Goal: Task Accomplishment & Management: Use online tool/utility

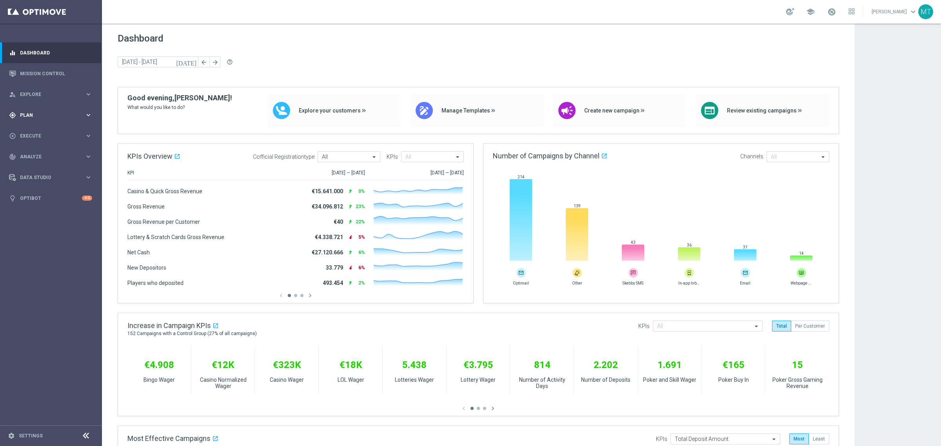
click at [44, 116] on span "Plan" at bounding box center [52, 115] width 65 height 5
click at [40, 156] on span "Templates" at bounding box center [49, 155] width 56 height 5
click at [41, 167] on link "Optimail" at bounding box center [52, 167] width 57 height 6
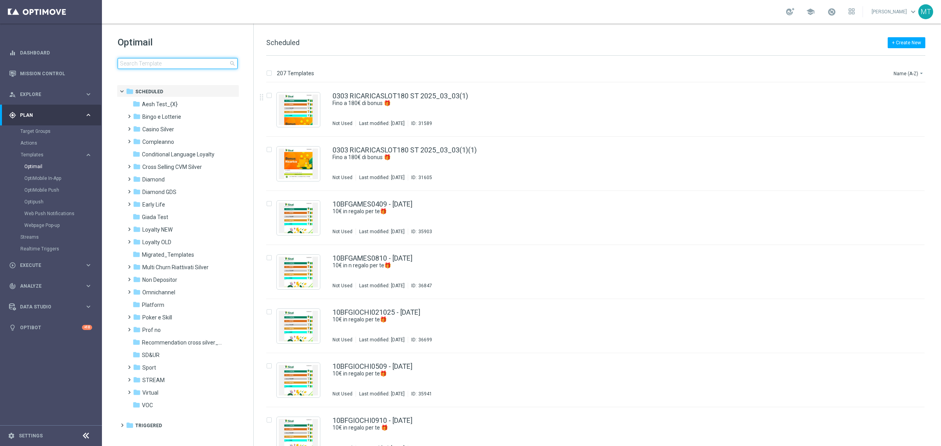
click at [138, 61] on input at bounding box center [178, 63] width 120 height 11
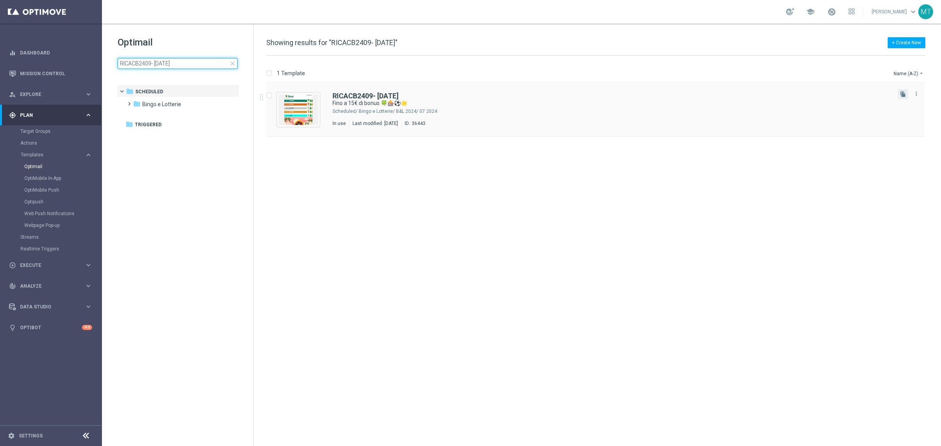
type input "RICACB2409- [DATE]"
click at [901, 97] on button "file_copy" at bounding box center [903, 94] width 10 height 10
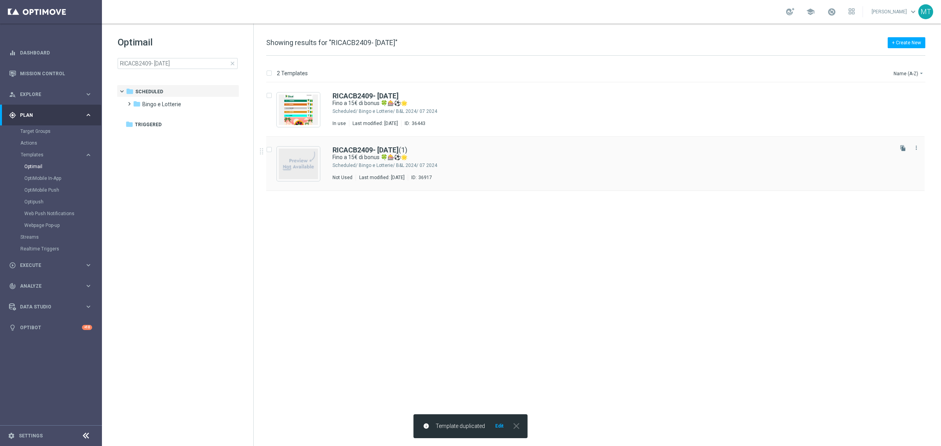
click at [470, 169] on div "RICACB2409- [DATE] (1) Fino a 15€ di bonus 🍀🎰⚽🌟 Scheduled/ Bingo e Lotterie/ B&…" at bounding box center [612, 164] width 559 height 34
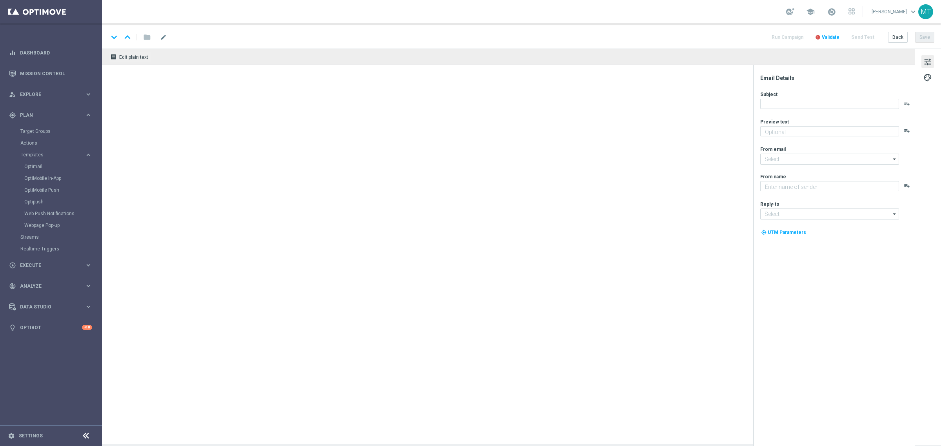
type textarea "Scopri la nuova promo ricarica! 🎁"
type input "[EMAIL_ADDRESS][DOMAIN_NAME]"
type textarea "Sisal"
type input "[EMAIL_ADDRESS][DOMAIN_NAME]"
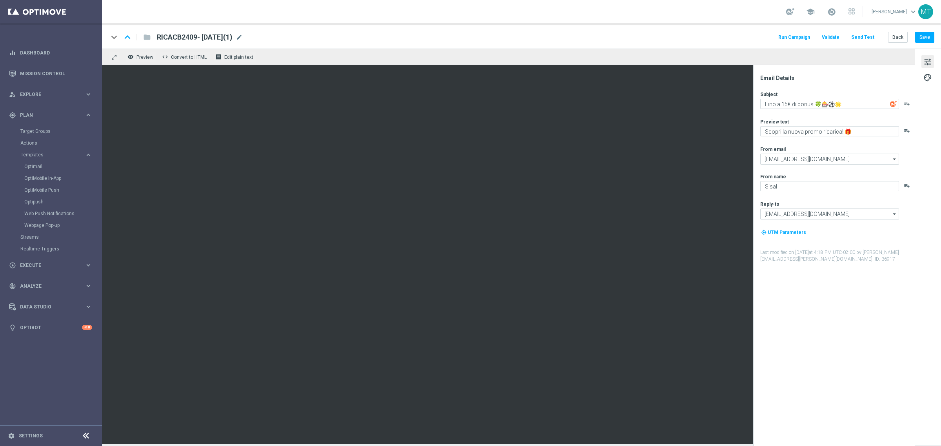
click at [262, 44] on div "keyboard_arrow_down keyboard_arrow_up folder RICACB2409- [DATE](1) RICACB2409- …" at bounding box center [521, 36] width 839 height 25
click at [243, 36] on span "mode_edit" at bounding box center [239, 37] width 7 height 7
drag, startPoint x: 194, startPoint y: 35, endPoint x: 187, endPoint y: 37, distance: 7.7
click at [187, 37] on input "RICACB2409- [DATE](1)" at bounding box center [254, 37] width 195 height 10
click at [191, 38] on input "RICACB2409- [DATE](1)" at bounding box center [254, 37] width 195 height 10
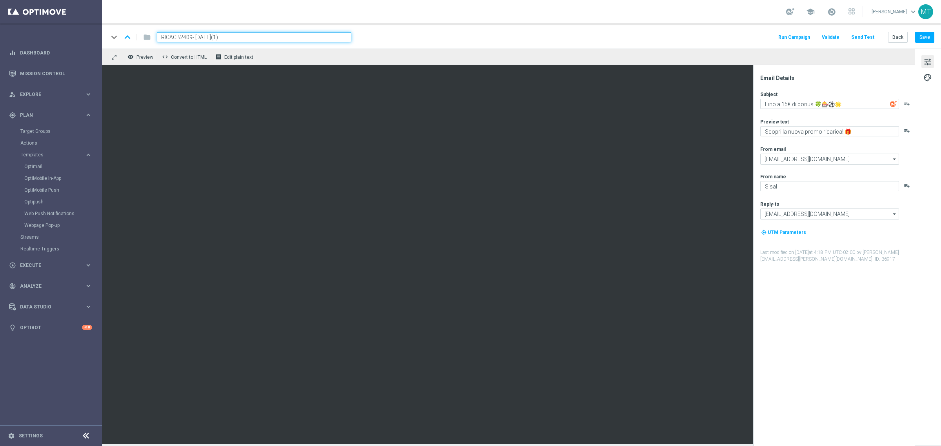
drag, startPoint x: 191, startPoint y: 40, endPoint x: 167, endPoint y: 40, distance: 24.3
click at [167, 40] on input "RICACB2409- [DATE](1)" at bounding box center [254, 37] width 195 height 10
paste input "RICSLOTGEV0910"
click at [262, 34] on input "RICSLOTGEV0910 - [DATE](1)" at bounding box center [254, 37] width 195 height 10
type input "RICSLOTGEV0910 - [DATE]"
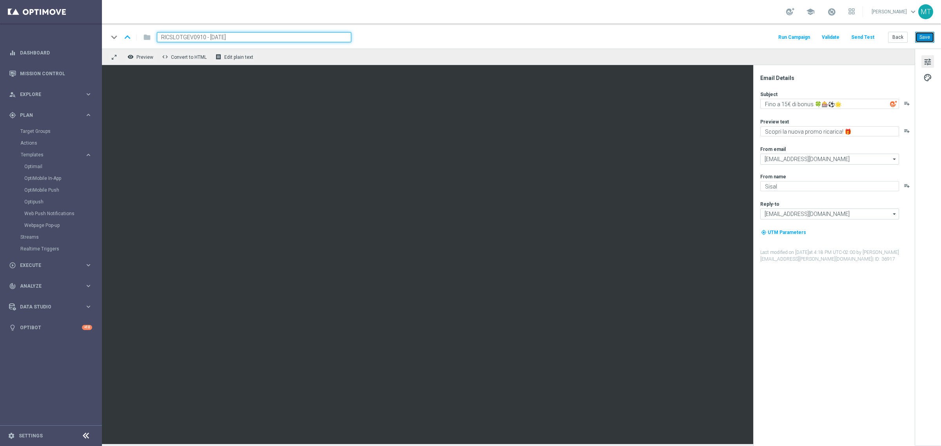
click at [928, 34] on button "Save" at bounding box center [925, 37] width 19 height 11
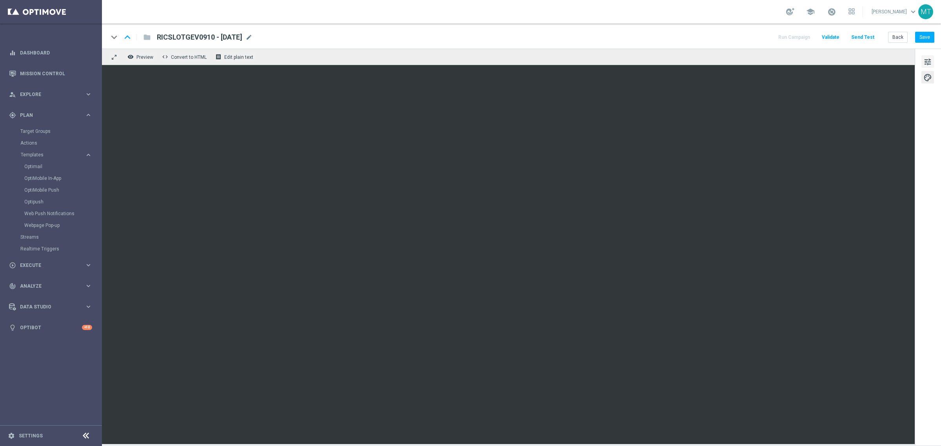
click at [923, 62] on button "tune" at bounding box center [928, 61] width 13 height 13
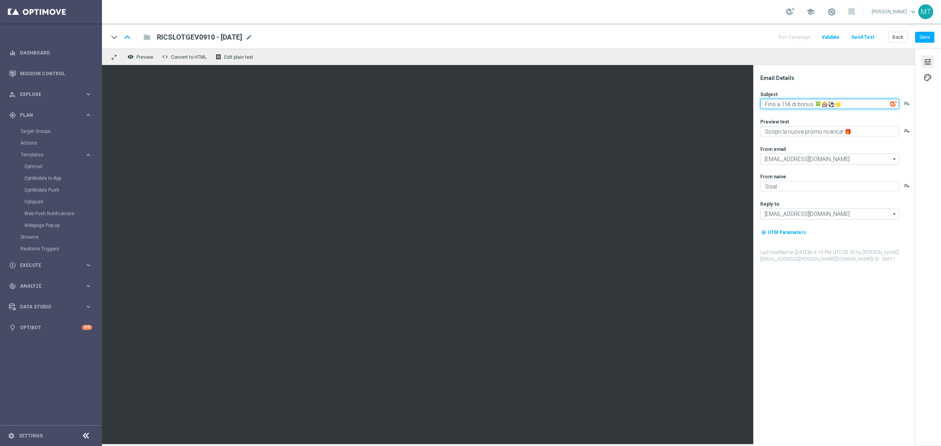
click at [811, 102] on textarea "Fino a 15€ di bonus 🍀🎰⚽🌟" at bounding box center [830, 104] width 139 height 10
click at [845, 105] on textarea "Fino a 15€ di bonus rimborso 🍀🎰⚽🌟" at bounding box center [830, 104] width 139 height 10
click at [862, 107] on textarea "Fino a 15€ di bonus rimborso 🍀🎰⚽🌟" at bounding box center [830, 104] width 139 height 10
type textarea "Fino a 15€ di bonus rimborso 🍀🎰"
click at [928, 41] on button "Save" at bounding box center [925, 37] width 19 height 11
